Goal: Download file/media

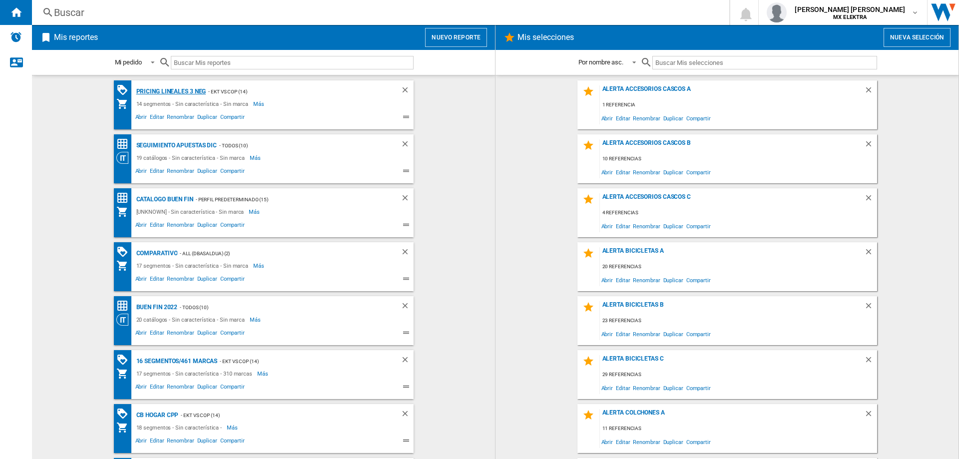
click at [175, 86] on div "Pricing lineales 3 neg" at bounding box center [170, 91] width 72 height 12
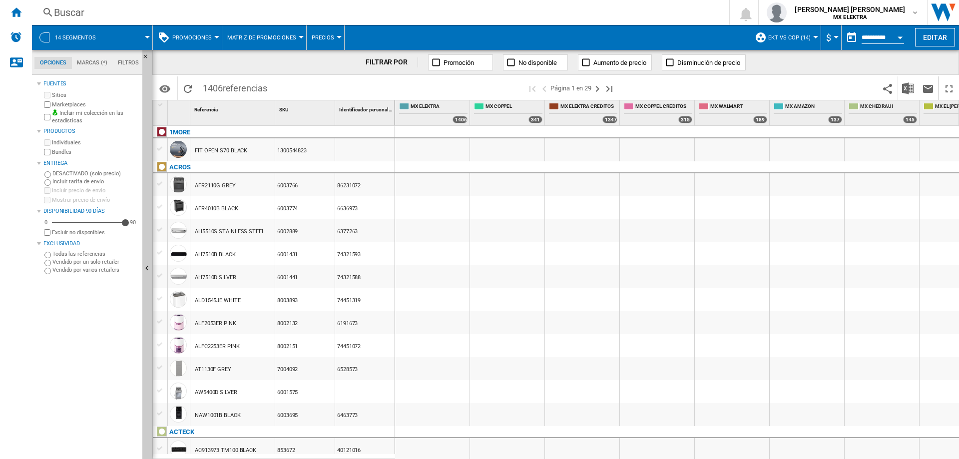
click at [116, 39] on span at bounding box center [128, 37] width 37 height 25
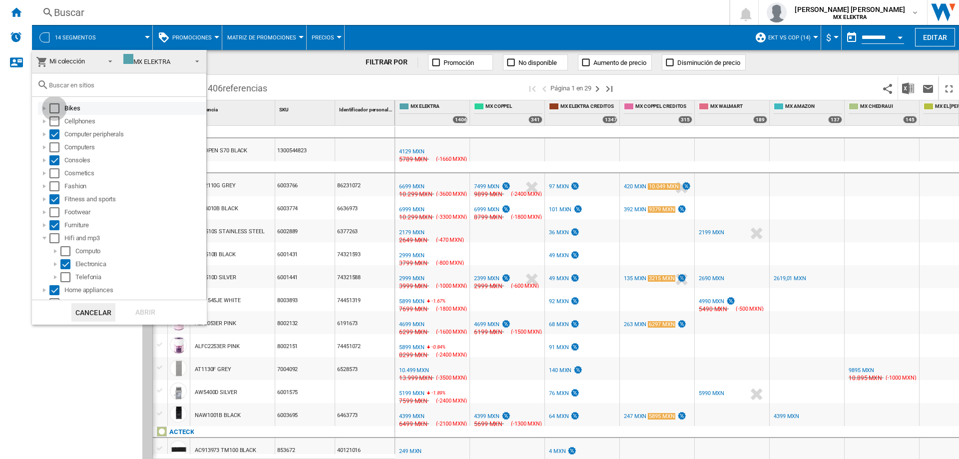
click at [58, 108] on div "Select" at bounding box center [54, 108] width 10 height 10
click at [55, 123] on div "Select" at bounding box center [54, 121] width 10 height 10
click at [54, 148] on div "Select" at bounding box center [54, 147] width 10 height 10
click at [55, 174] on div "Select" at bounding box center [54, 173] width 10 height 10
click at [55, 183] on div "Select" at bounding box center [54, 186] width 10 height 10
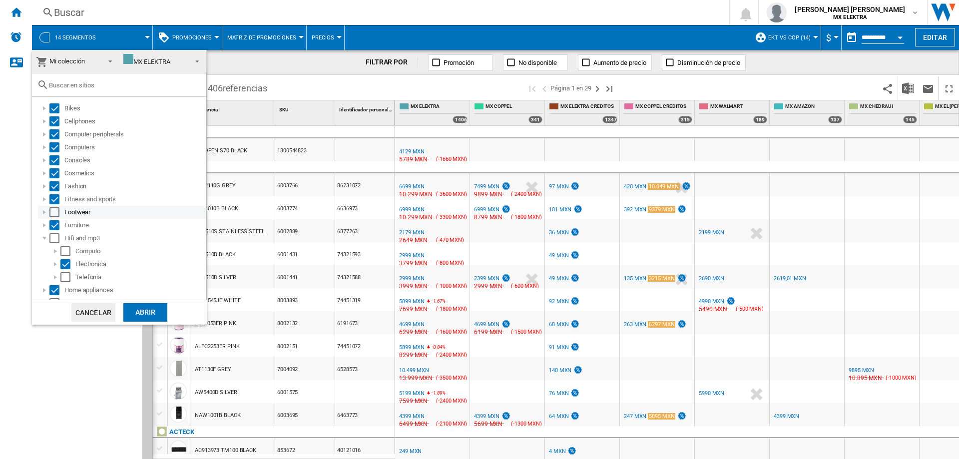
click at [51, 207] on div "Select" at bounding box center [54, 212] width 10 height 10
click at [52, 235] on div "Select" at bounding box center [54, 238] width 10 height 10
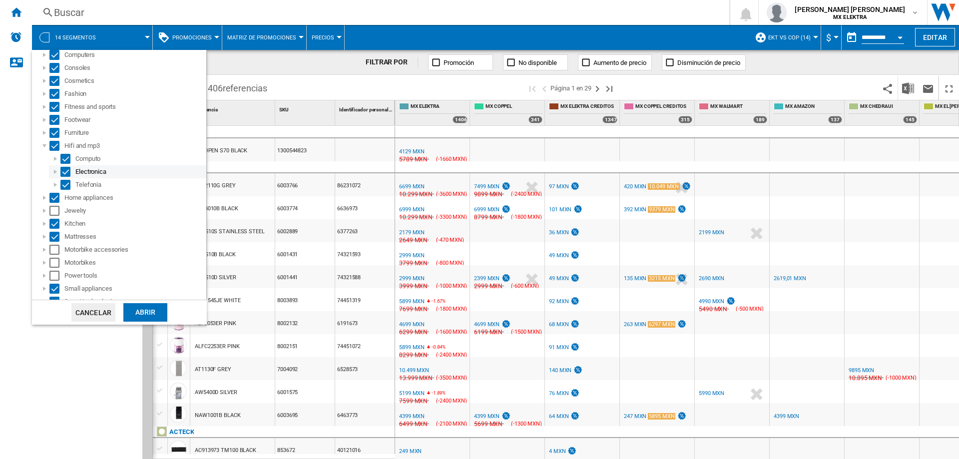
scroll to position [95, 0]
click at [59, 208] on div "Select" at bounding box center [54, 208] width 10 height 10
click at [56, 245] on div "Select" at bounding box center [54, 247] width 10 height 10
click at [56, 258] on div "Select" at bounding box center [54, 260] width 10 height 10
click at [55, 279] on div "Power tools" at bounding box center [122, 273] width 168 height 13
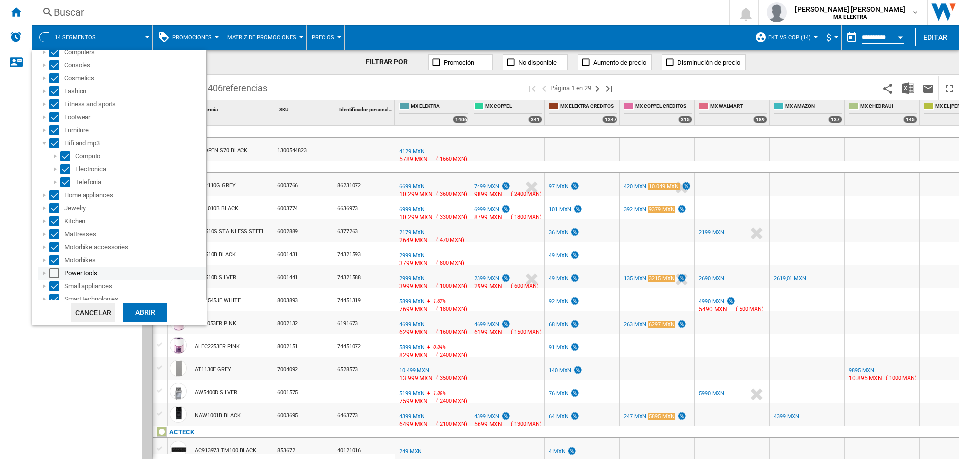
click at [55, 276] on div "Select" at bounding box center [54, 273] width 10 height 10
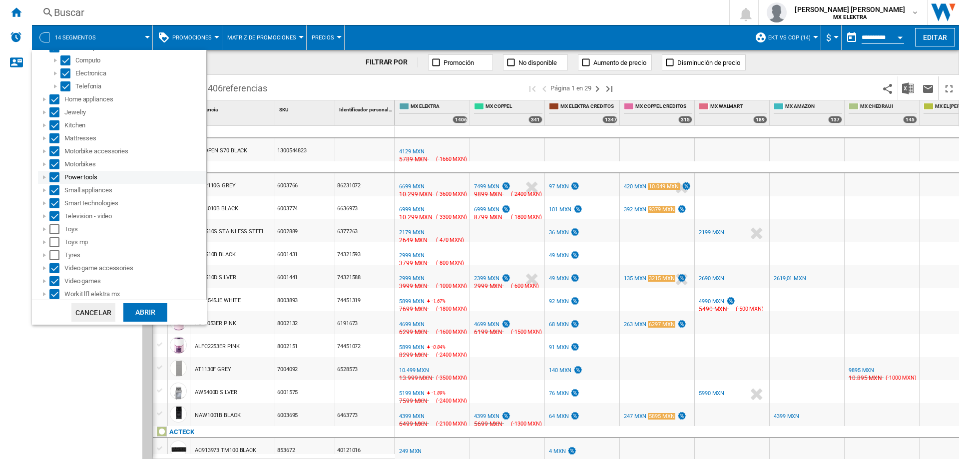
scroll to position [192, 0]
click at [57, 227] on div "Select" at bounding box center [54, 228] width 10 height 10
click at [57, 239] on div "Select" at bounding box center [54, 241] width 10 height 10
click at [56, 252] on div "Select" at bounding box center [54, 254] width 10 height 10
click at [142, 307] on div "Abrir" at bounding box center [145, 312] width 44 height 18
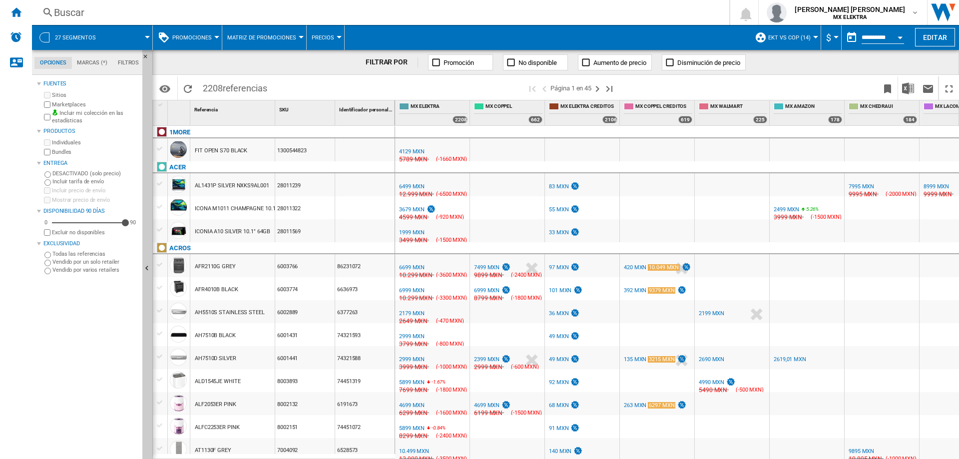
click at [145, 36] on div at bounding box center [147, 37] width 5 height 2
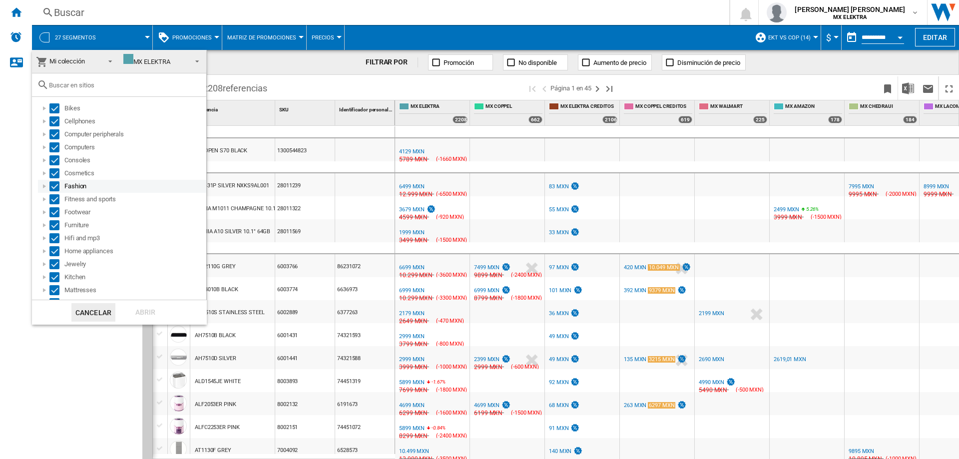
scroll to position [153, 0]
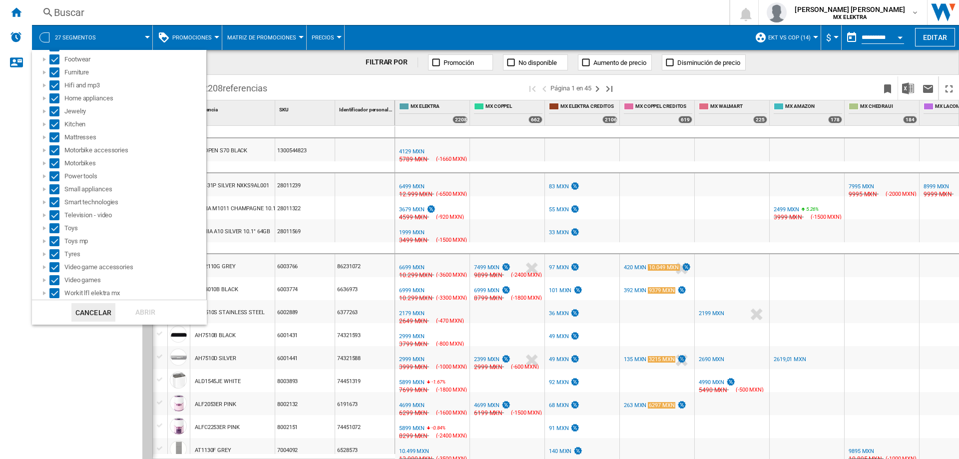
click at [78, 372] on md-backdrop at bounding box center [479, 229] width 959 height 459
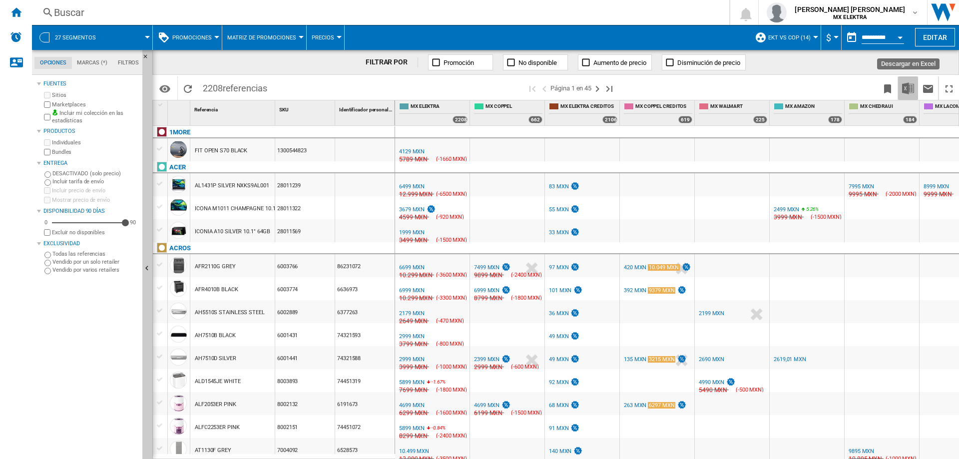
click at [904, 95] on button "Descargar en Excel" at bounding box center [908, 87] width 20 height 23
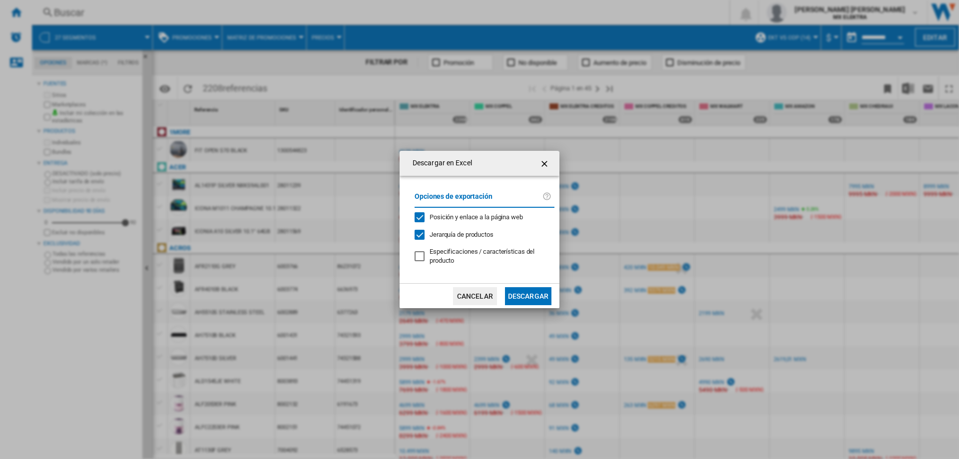
click at [534, 292] on button "Descargar" at bounding box center [528, 296] width 46 height 18
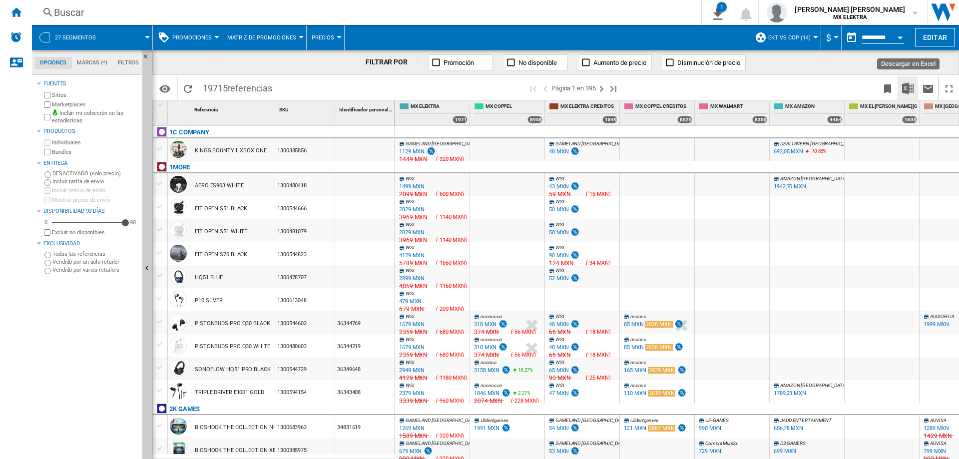
click at [911, 86] on img "Descargar en Excel" at bounding box center [908, 88] width 12 height 12
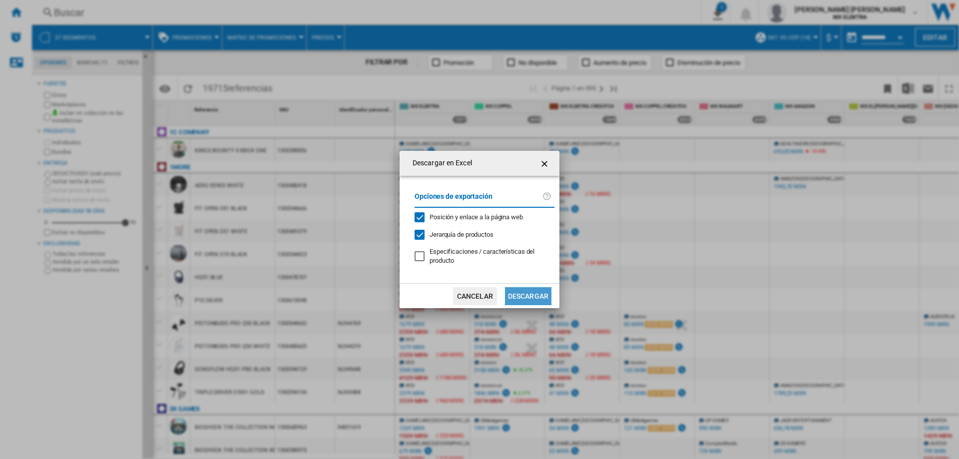
click at [526, 294] on button "Descargar" at bounding box center [528, 296] width 46 height 18
